Goal: Task Accomplishment & Management: Complete application form

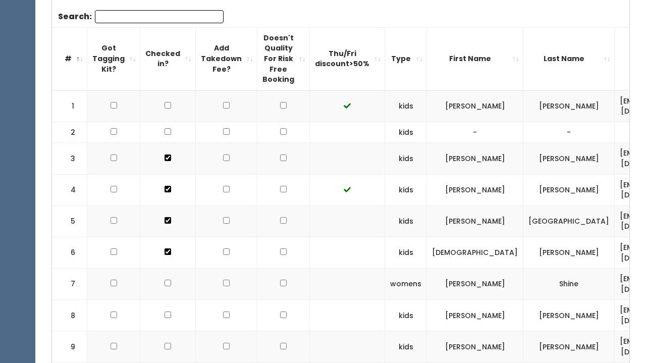
scroll to position [0, 249]
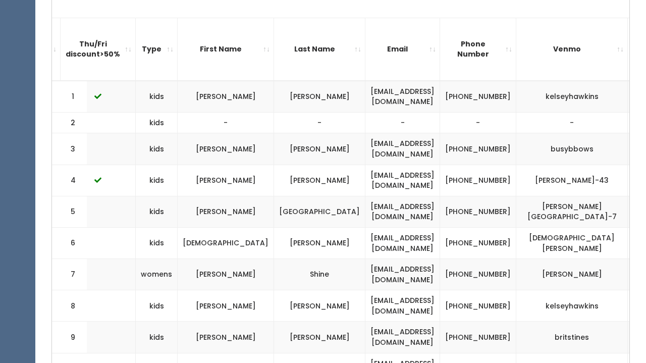
click at [230, 362] on td "Savannah" at bounding box center [226, 368] width 96 height 31
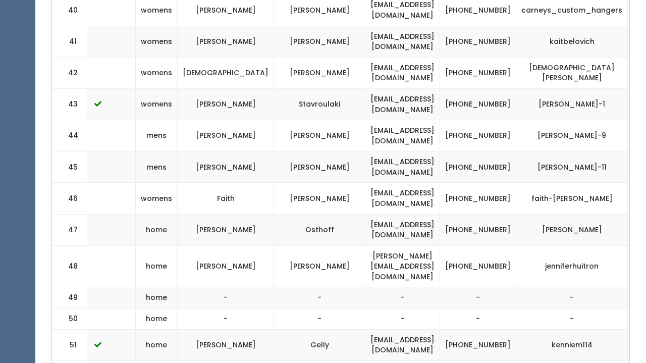
scroll to position [1667, 0]
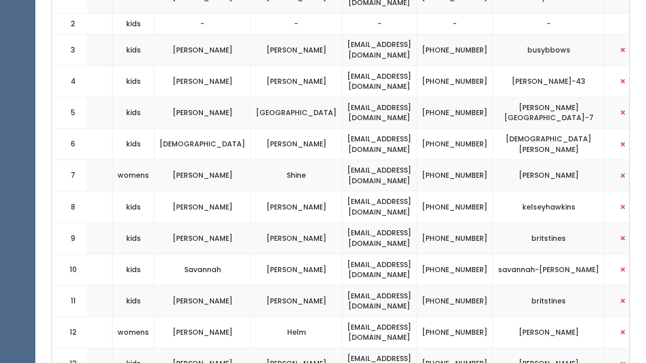
scroll to position [0, 272]
drag, startPoint x: 557, startPoint y: 175, endPoint x: 500, endPoint y: 173, distance: 57.1
click at [500, 173] on td "taylor-shine" at bounding box center [550, 175] width 112 height 31
copy td "taylor-shine"
drag, startPoint x: 428, startPoint y: 160, endPoint x: 457, endPoint y: 177, distance: 33.2
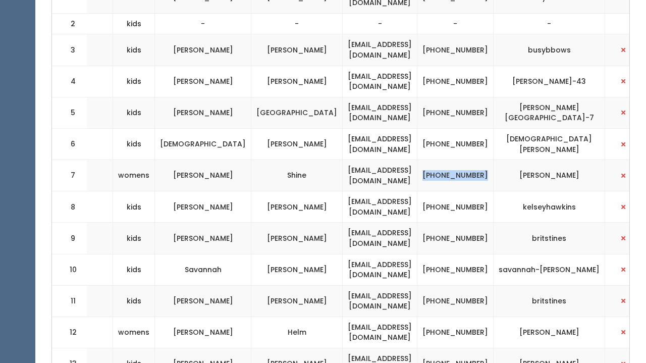
click at [457, 177] on td "(618) 401-2788" at bounding box center [455, 175] width 76 height 31
copy td "(618) 401-2788"
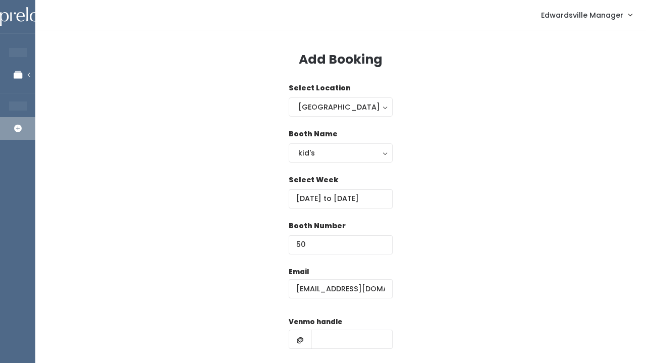
select select "kids"
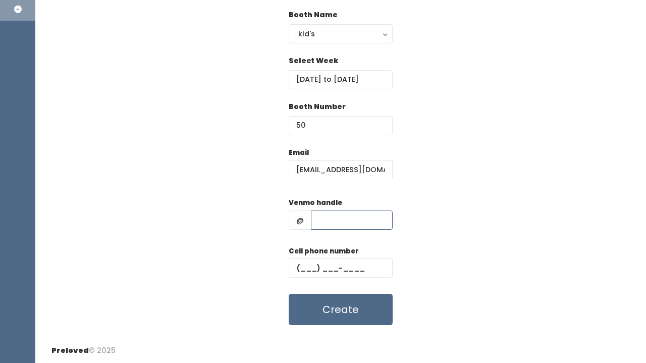
paste input "[PERSON_NAME]"
type input "[PERSON_NAME]"
paste input "[PHONE_NUMBER]"
type input "(618) 401-2788"
click at [315, 309] on button "Create" at bounding box center [341, 309] width 104 height 31
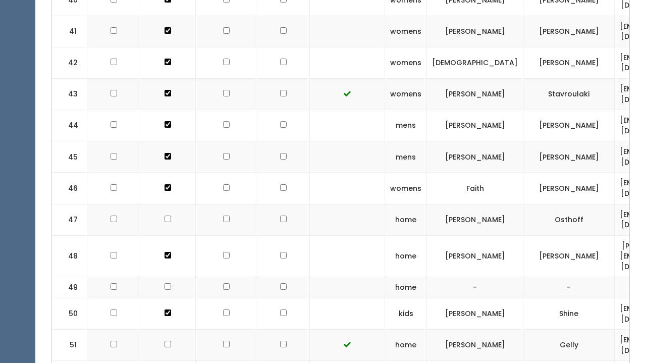
scroll to position [1681, 0]
click at [406, 204] on td "home" at bounding box center [406, 219] width 42 height 31
